Goal: Check status: Check status

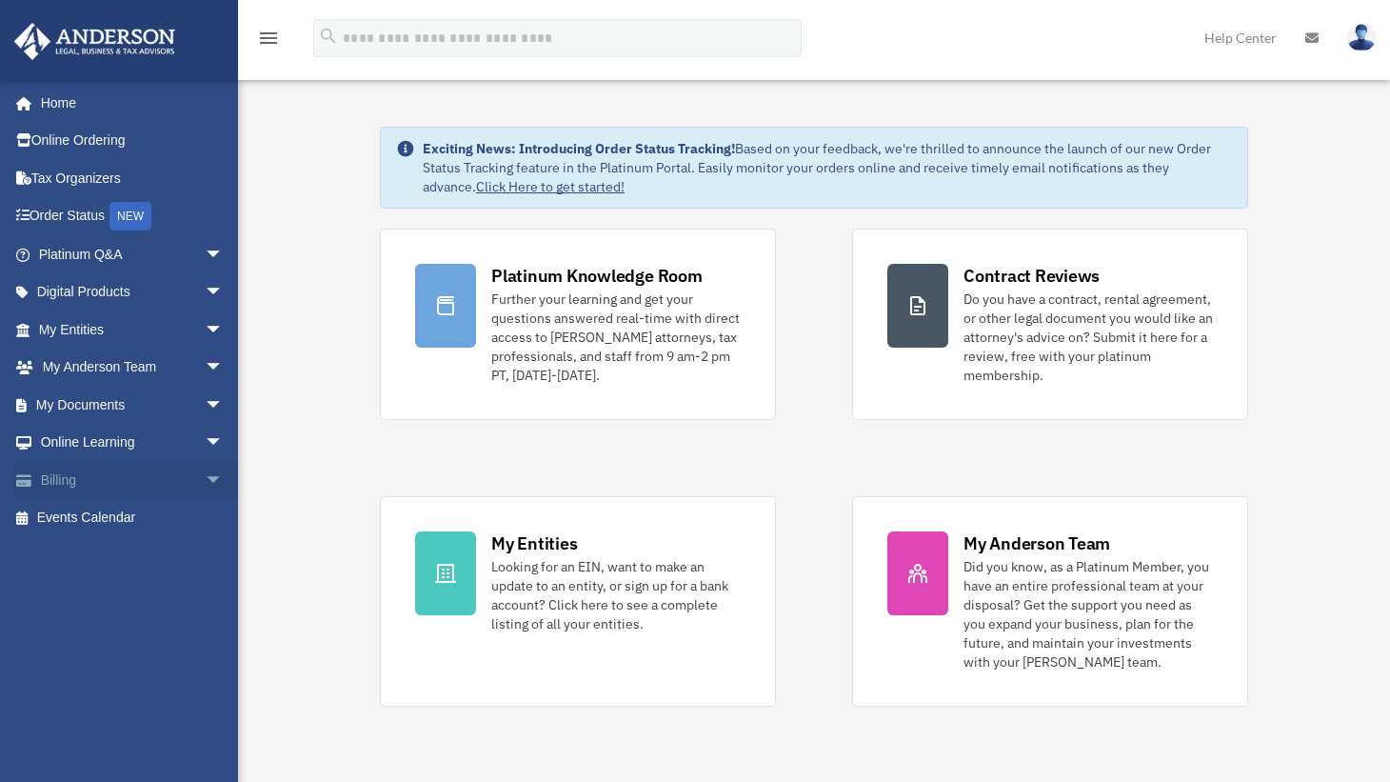
click at [205, 474] on span "arrow_drop_down" at bounding box center [224, 480] width 38 height 39
click at [129, 518] on link "$ Open Invoices" at bounding box center [140, 518] width 226 height 39
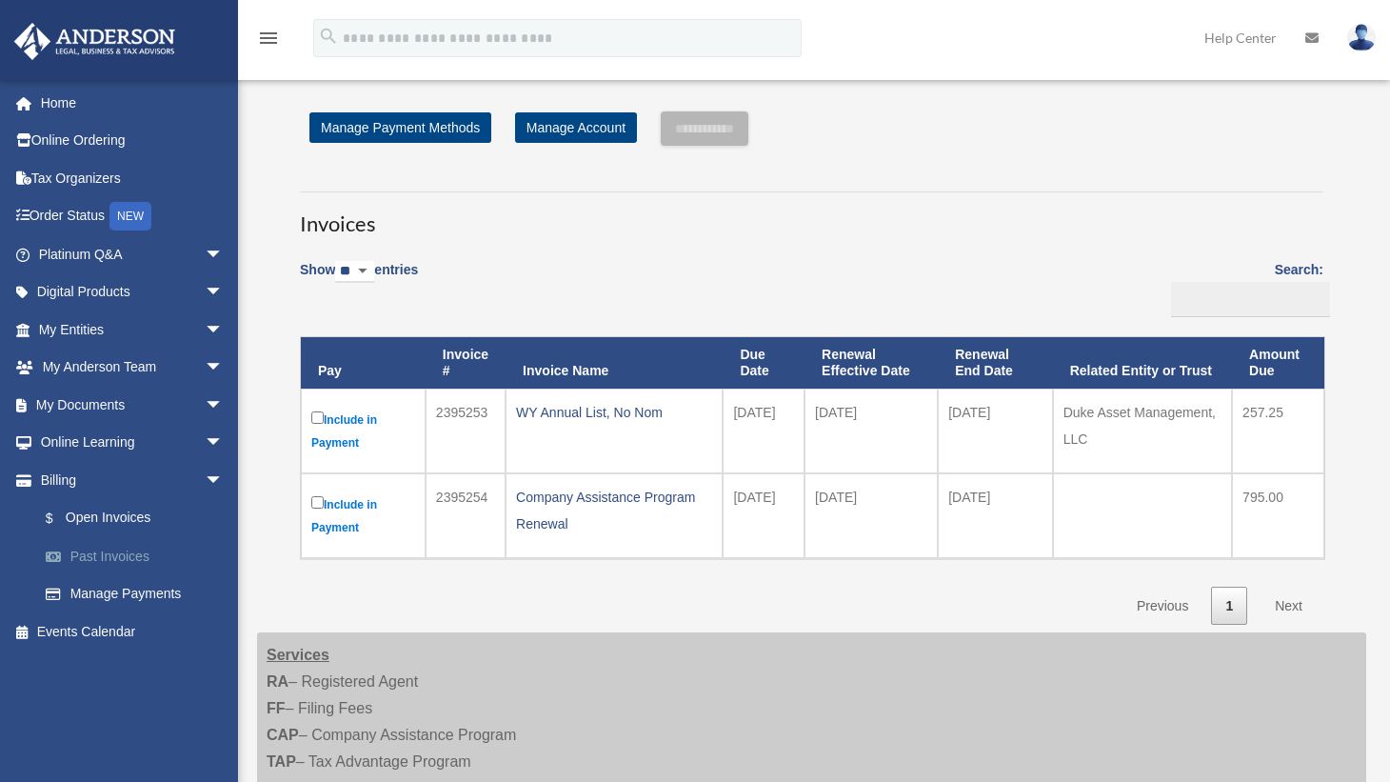
click at [133, 556] on link "Past Invoices" at bounding box center [140, 556] width 226 height 38
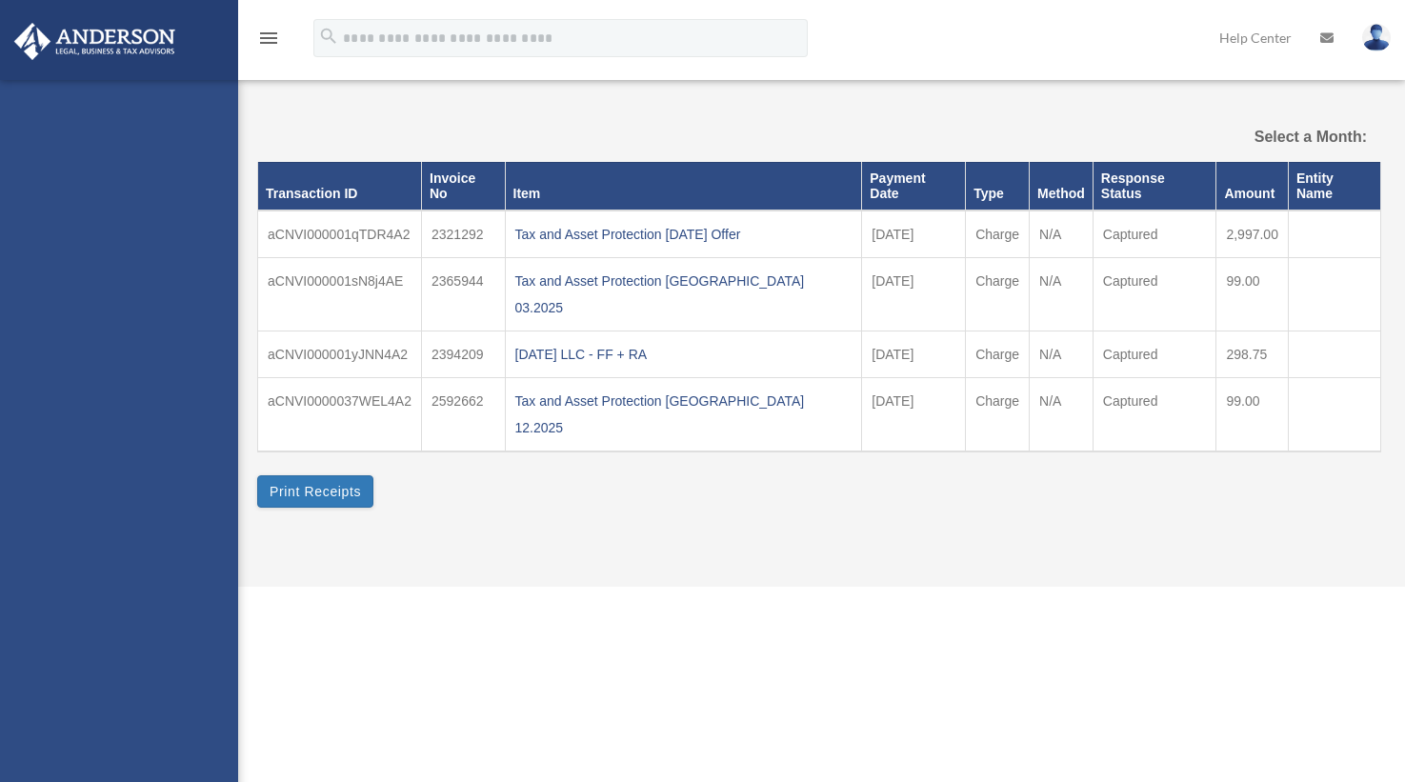
select select
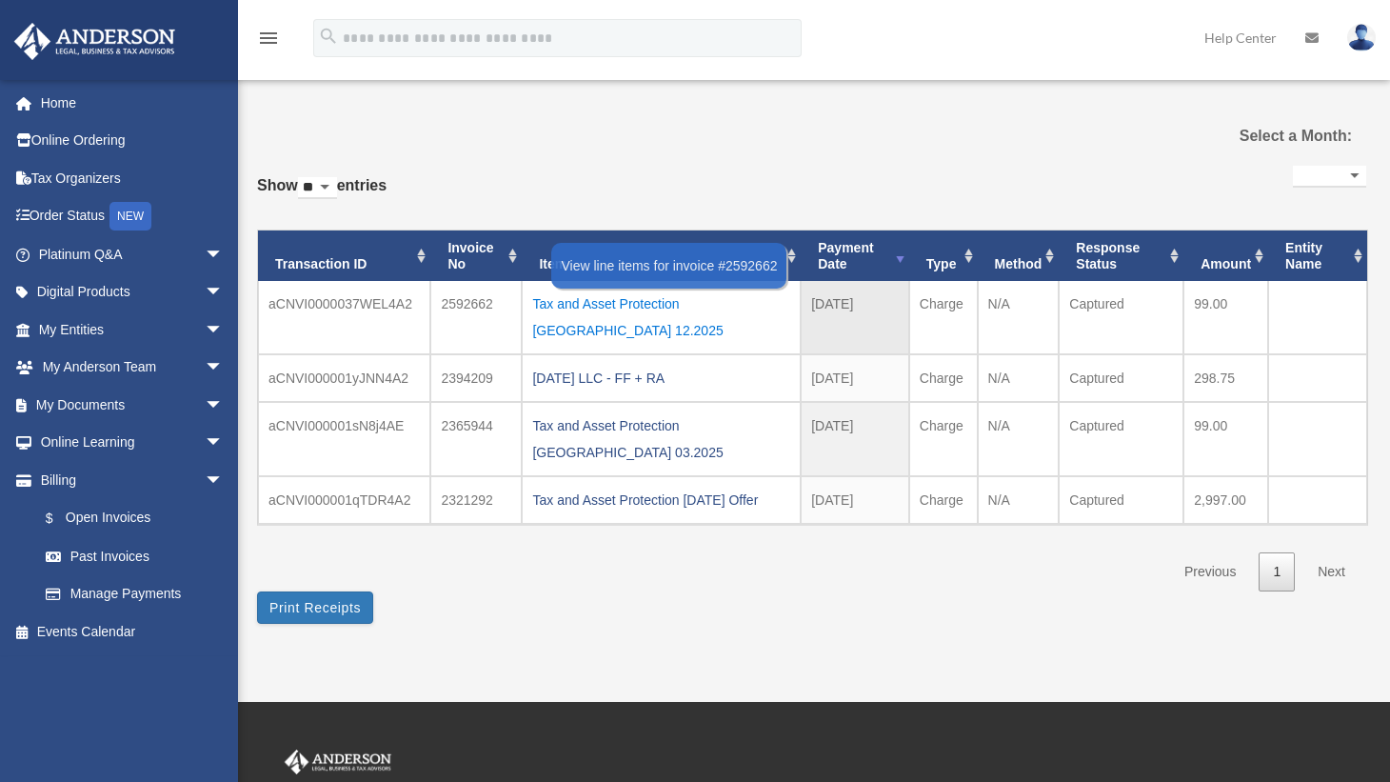
click at [659, 302] on div "Tax and Asset Protection [GEOGRAPHIC_DATA] 12.2025" at bounding box center [661, 316] width 258 height 53
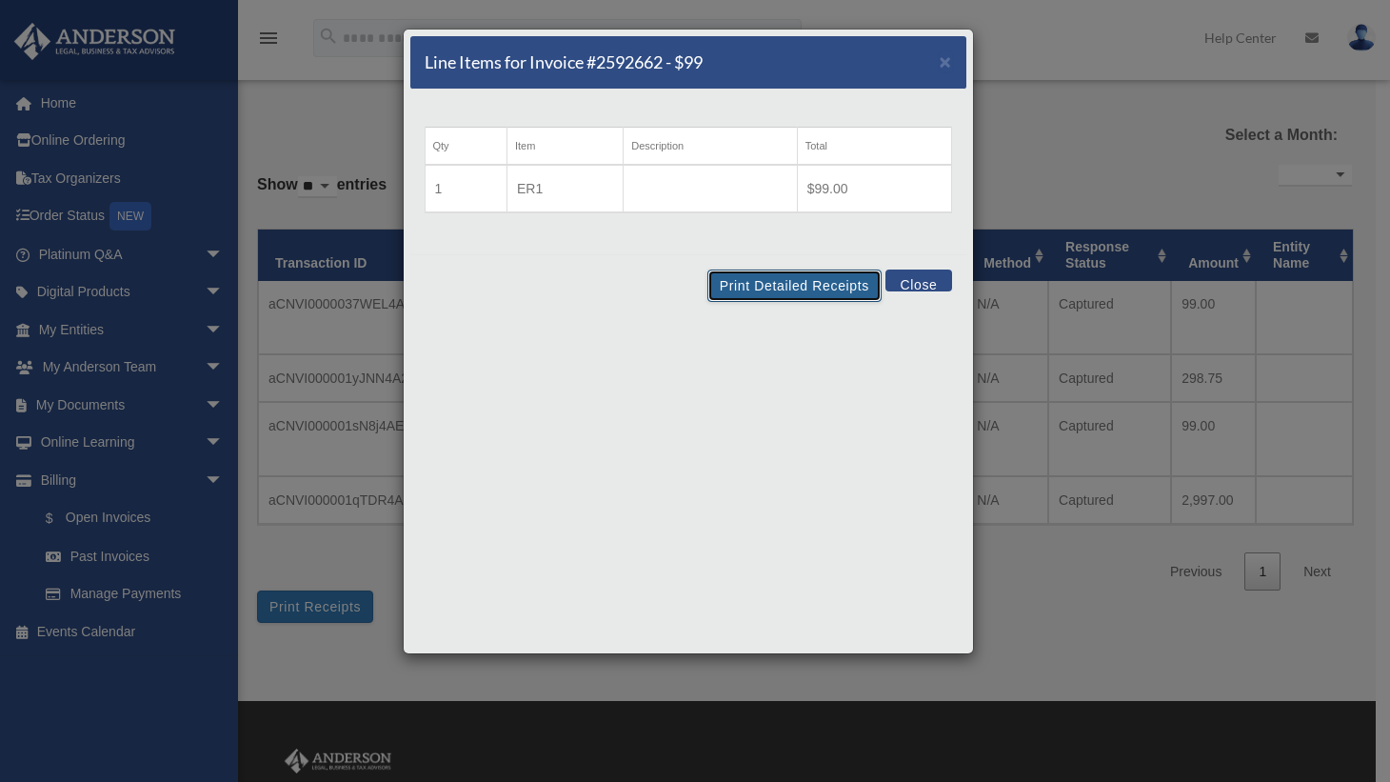
click at [827, 287] on button "Print Detailed Receipts" at bounding box center [795, 286] width 174 height 32
click at [928, 285] on button "Close" at bounding box center [919, 281] width 66 height 22
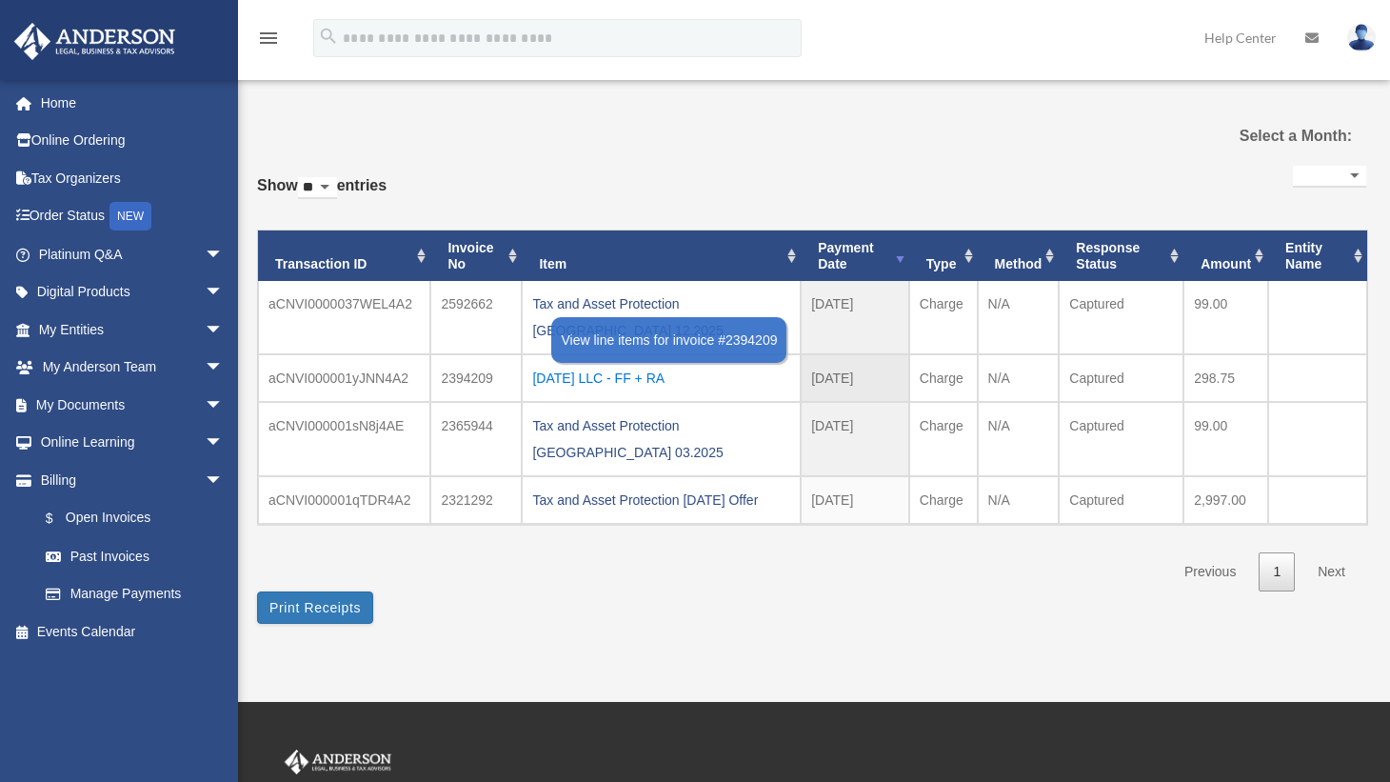
click at [641, 365] on div "[DATE] LLC - FF + RA" at bounding box center [661, 378] width 258 height 27
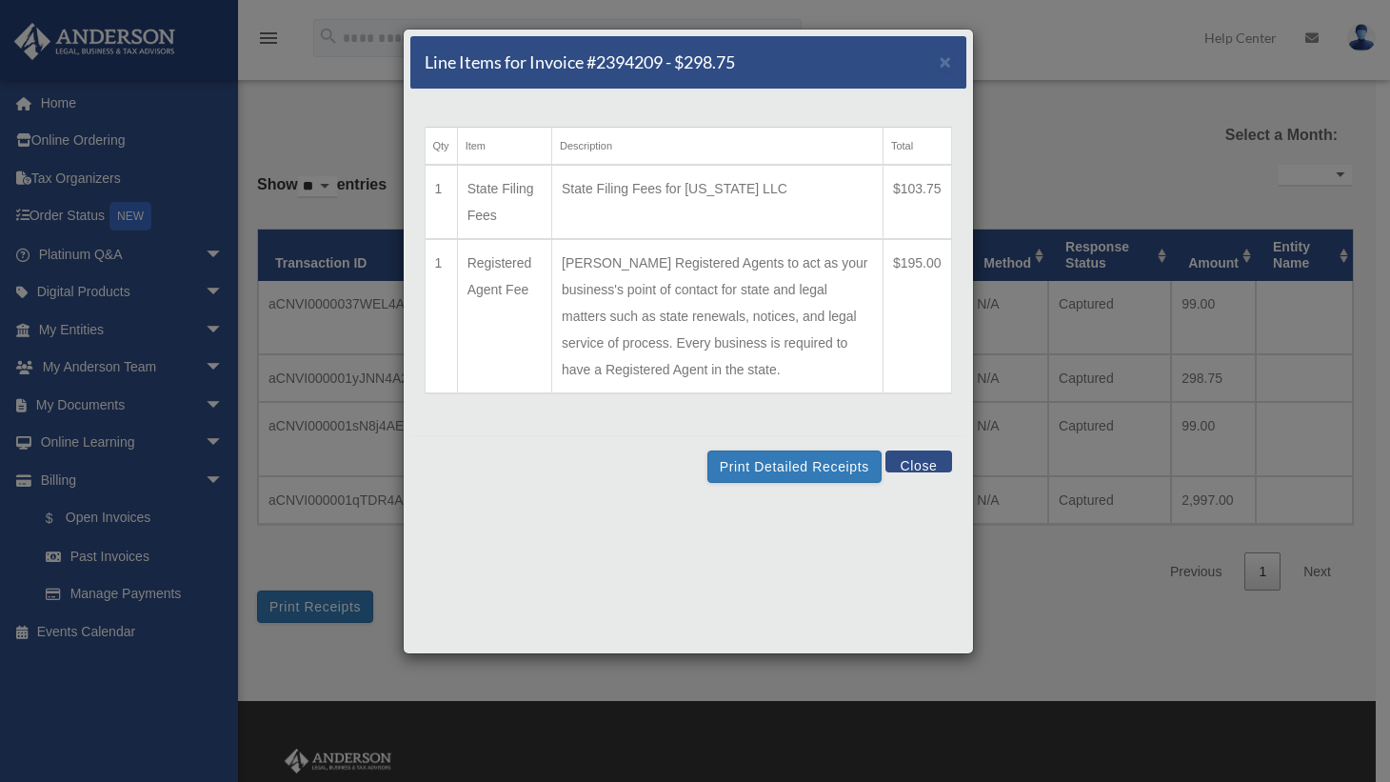
click at [927, 467] on button "Close" at bounding box center [919, 461] width 66 height 22
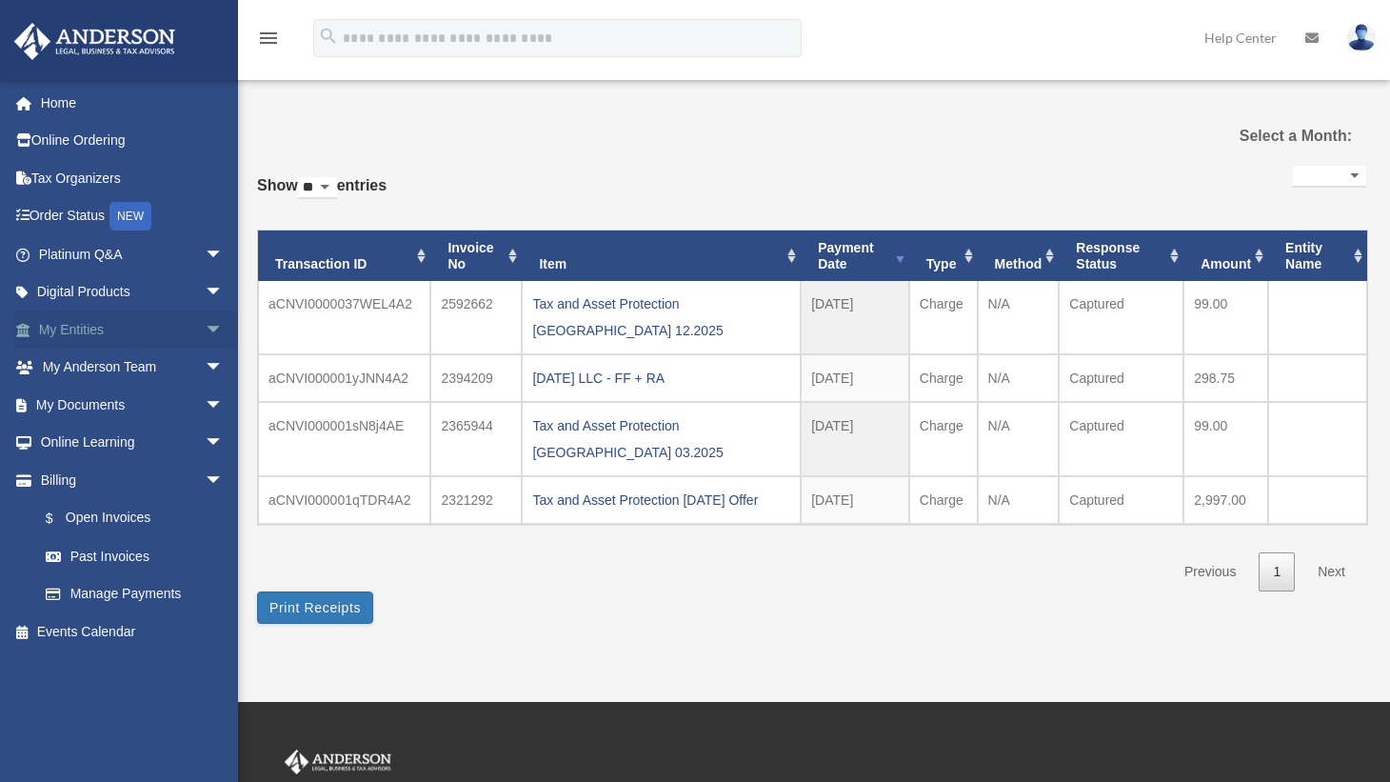
click at [205, 327] on span "arrow_drop_down" at bounding box center [224, 329] width 38 height 39
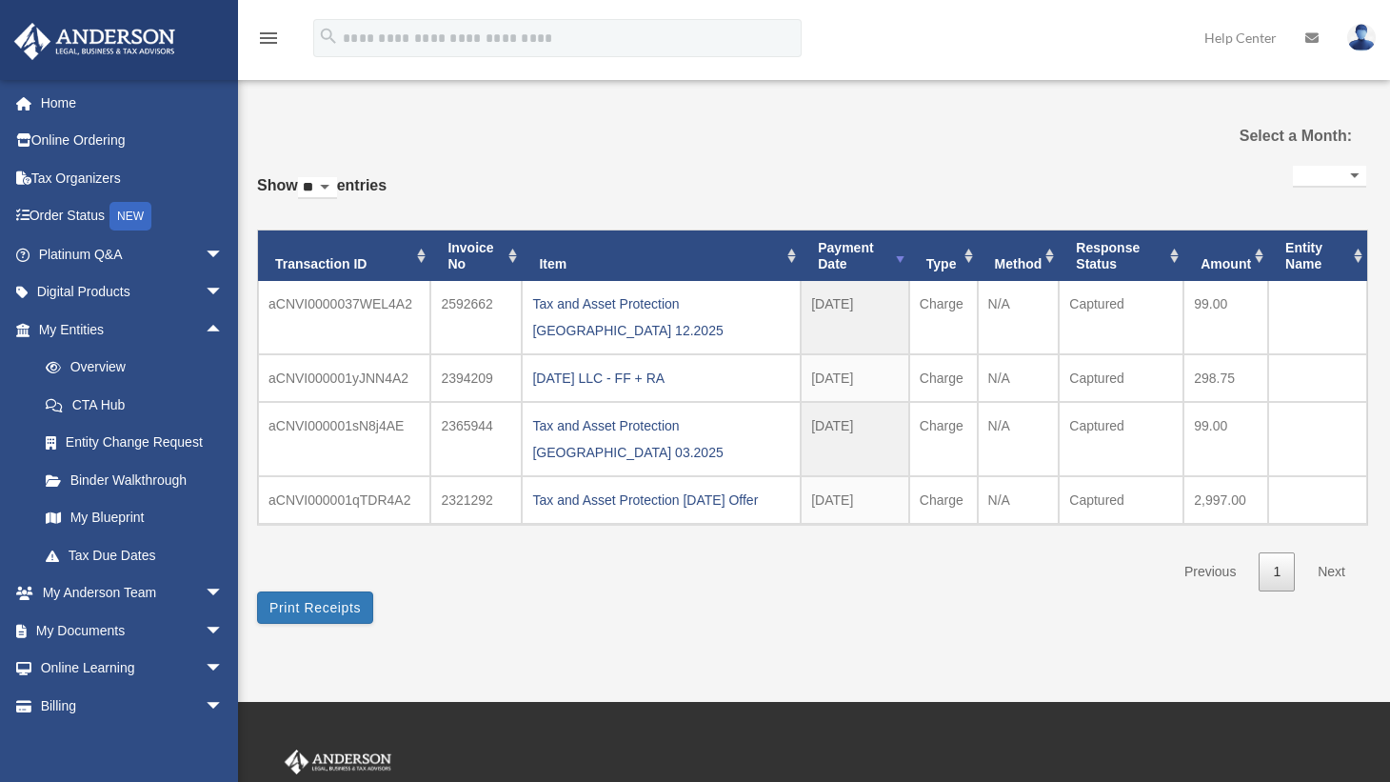
click at [494, 123] on div "**********" at bounding box center [811, 367] width 1109 height 512
